Goal: Task Accomplishment & Management: Manage account settings

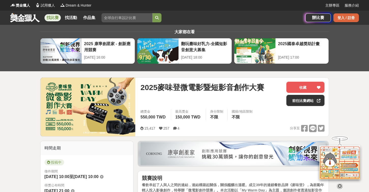
click at [351, 14] on div "登入 / 註冊" at bounding box center [345, 17] width 25 height 9
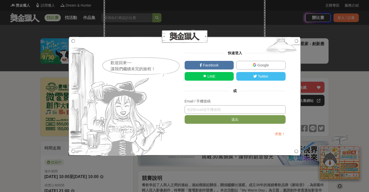
click at [216, 110] on input "text" at bounding box center [235, 110] width 101 height 9
type input "ㄢ"
type input "0908215826"
click at [235, 119] on button "送出" at bounding box center [235, 119] width 101 height 9
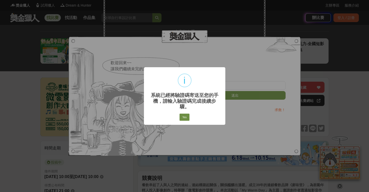
click at [189, 115] on button "Yes" at bounding box center [184, 117] width 10 height 7
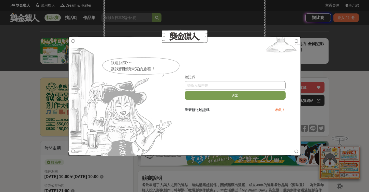
click at [212, 90] on input "text" at bounding box center [235, 85] width 101 height 9
type input "560573"
click at [216, 99] on button "送出" at bounding box center [235, 95] width 101 height 9
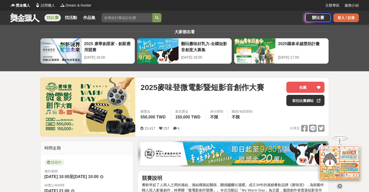
click at [339, 20] on div "登入 / 註冊" at bounding box center [345, 17] width 25 height 9
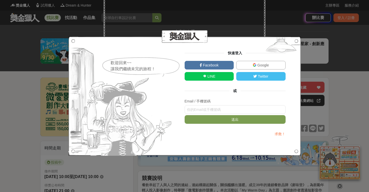
click at [274, 68] on link "Google" at bounding box center [260, 65] width 49 height 9
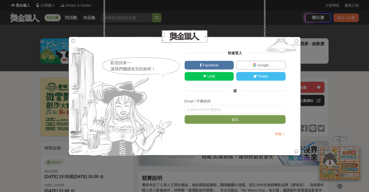
click at [248, 64] on link "Google" at bounding box center [260, 65] width 49 height 9
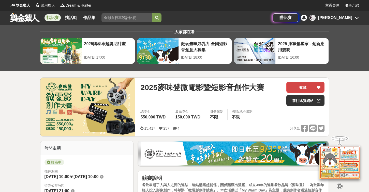
click at [323, 86] on button "收藏" at bounding box center [305, 87] width 38 height 11
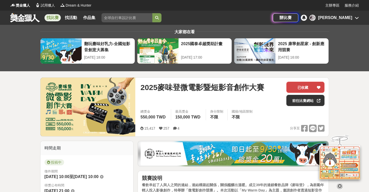
click at [311, 86] on button "已收藏" at bounding box center [305, 87] width 38 height 11
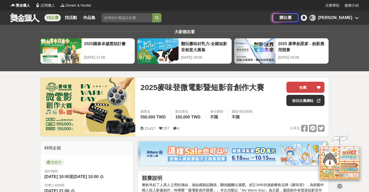
click at [320, 88] on icon at bounding box center [319, 88] width 4 height 4
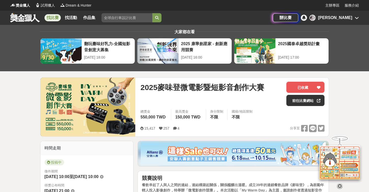
click at [356, 15] on div "[PERSON_NAME]" at bounding box center [333, 18] width 49 height 6
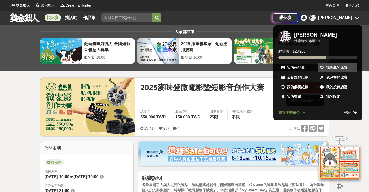
click at [334, 68] on span "我收藏的比賽" at bounding box center [336, 67] width 21 height 5
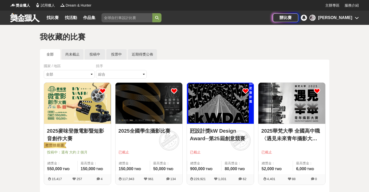
click at [175, 92] on icon at bounding box center [174, 91] width 6 height 6
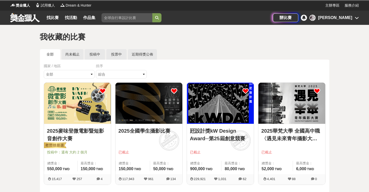
click at [317, 91] on icon at bounding box center [317, 91] width 6 height 6
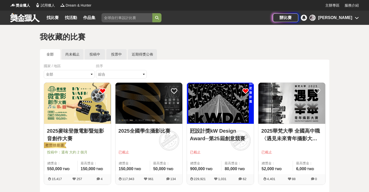
click at [93, 113] on img at bounding box center [77, 103] width 67 height 41
